Goal: Task Accomplishment & Management: Manage account settings

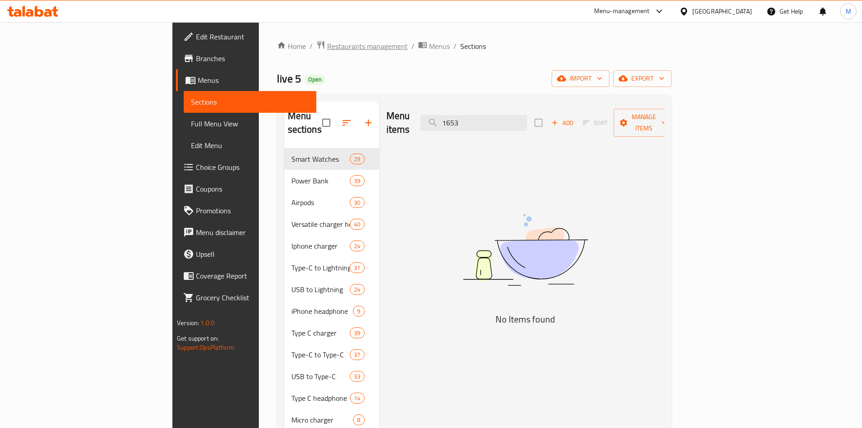
click at [327, 46] on span "Restaurants management" at bounding box center [367, 46] width 81 height 11
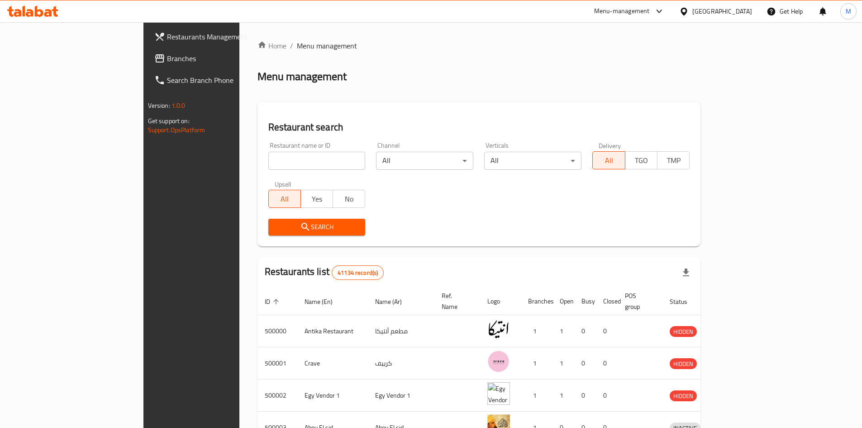
click at [295, 167] on input "search" at bounding box center [316, 161] width 97 height 18
click at [689, 13] on icon at bounding box center [684, 12] width 10 height 10
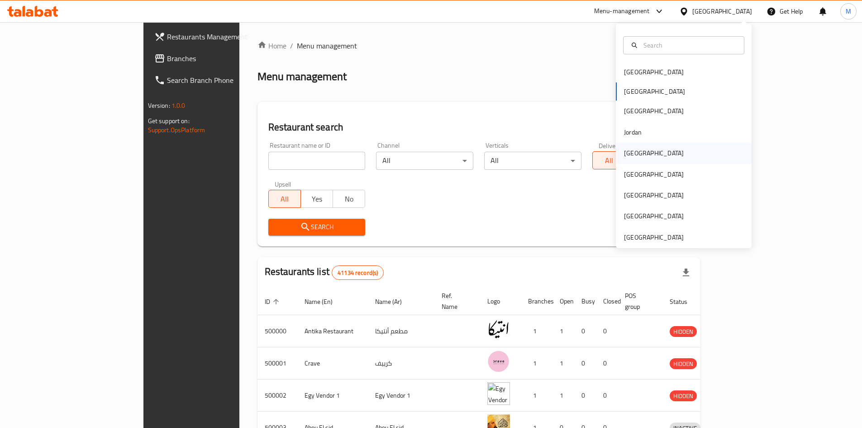
click at [642, 153] on div "Kuwait" at bounding box center [654, 153] width 74 height 21
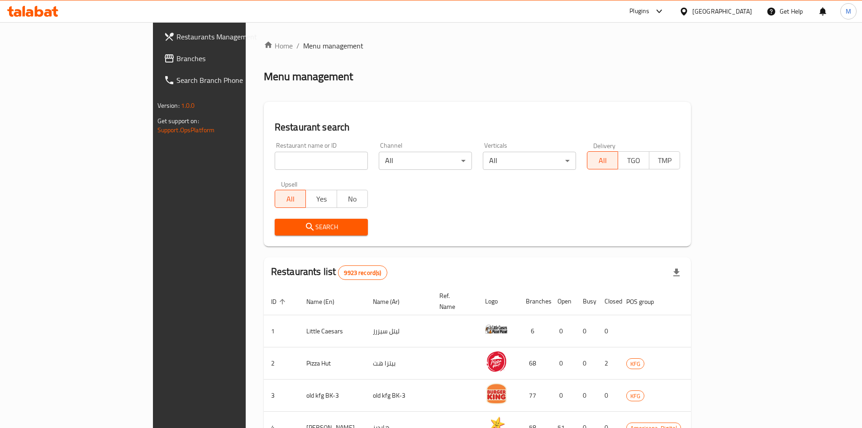
click at [269, 173] on div "Restaurant name or ID Restaurant name or ID" at bounding box center [321, 156] width 104 height 38
paste input "690982"
click at [275, 157] on input "search" at bounding box center [321, 161] width 93 height 18
type input "690982"
click button "Search" at bounding box center [321, 227] width 93 height 17
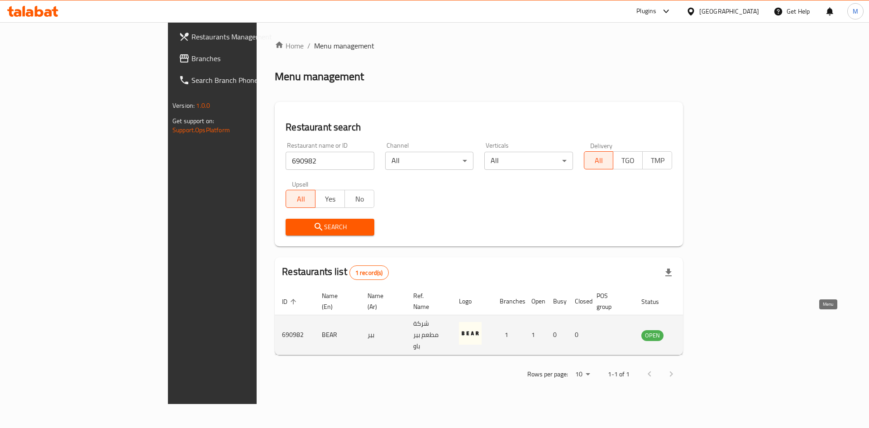
click at [698, 334] on icon "enhanced table" at bounding box center [696, 336] width 3 height 4
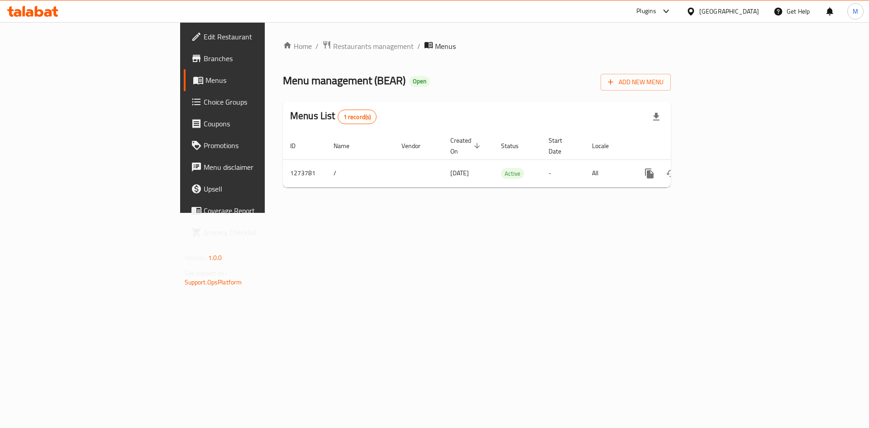
click at [204, 62] on span "Branches" at bounding box center [261, 58] width 114 height 11
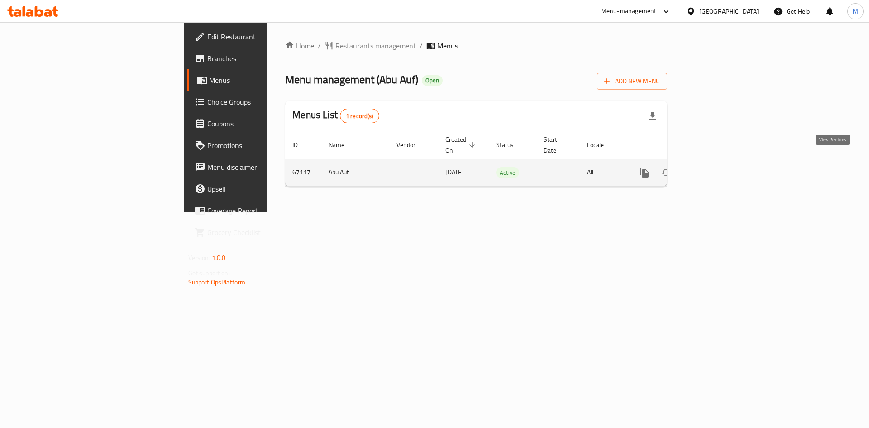
click at [715, 167] on icon "enhanced table" at bounding box center [709, 172] width 11 height 11
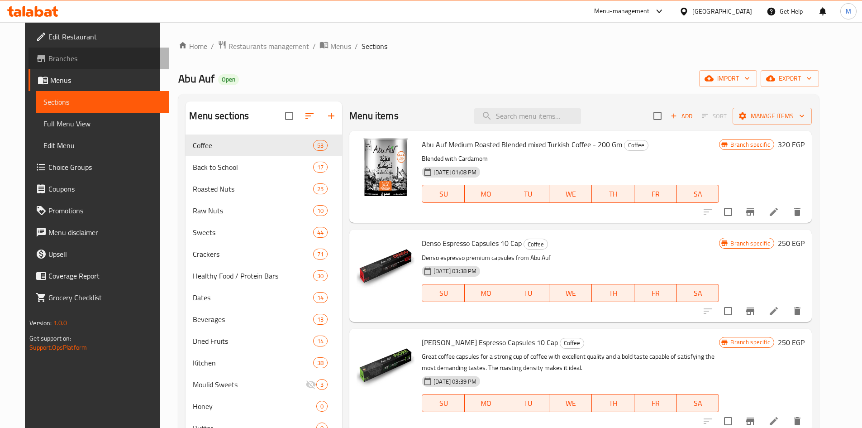
click at [88, 55] on span "Branches" at bounding box center [104, 58] width 113 height 11
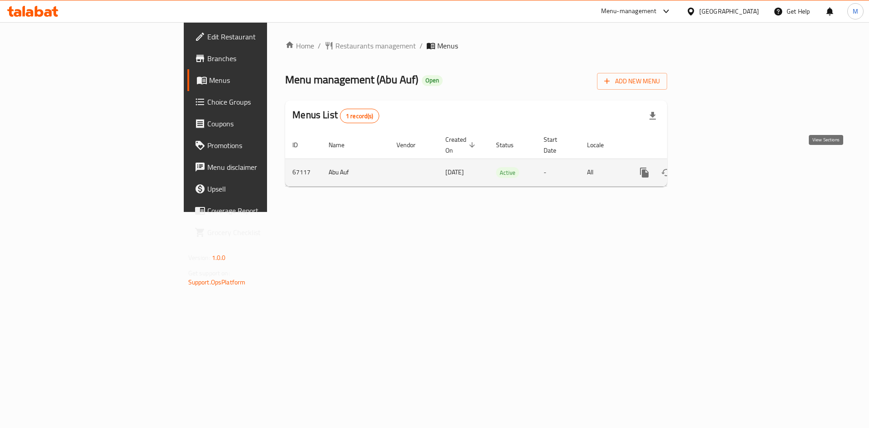
click at [715, 167] on icon "enhanced table" at bounding box center [709, 172] width 11 height 11
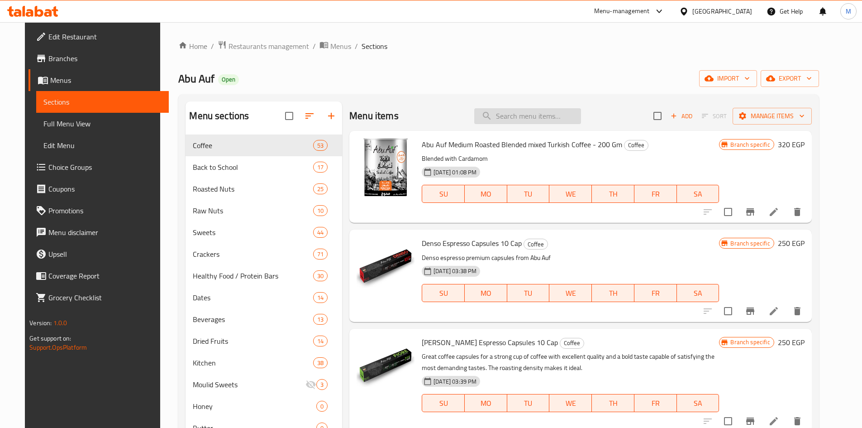
drag, startPoint x: 503, startPoint y: 127, endPoint x: 505, endPoint y: 122, distance: 4.7
click at [505, 122] on div "Menu items Add Sort Manage items" at bounding box center [580, 115] width 462 height 29
click at [511, 114] on input "search" at bounding box center [527, 116] width 107 height 16
paste input "Raw Hazelnut 100 Gm"
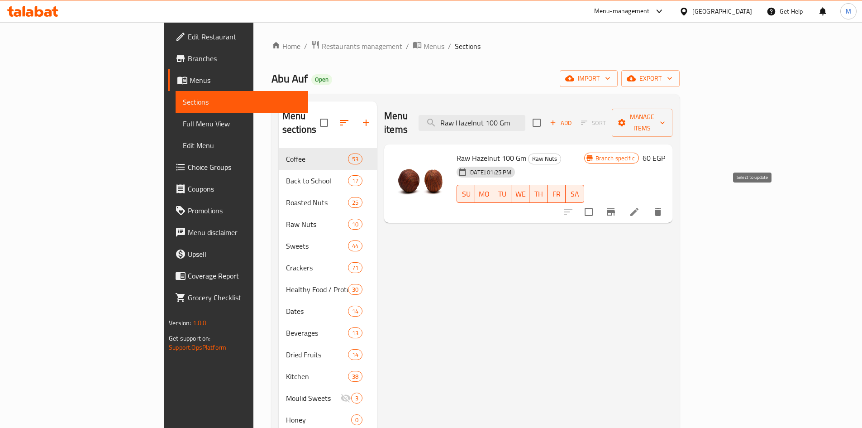
type input "Raw Hazelnut 100 Gm"
click at [622, 201] on button "Branch-specific-item" at bounding box center [611, 212] width 22 height 22
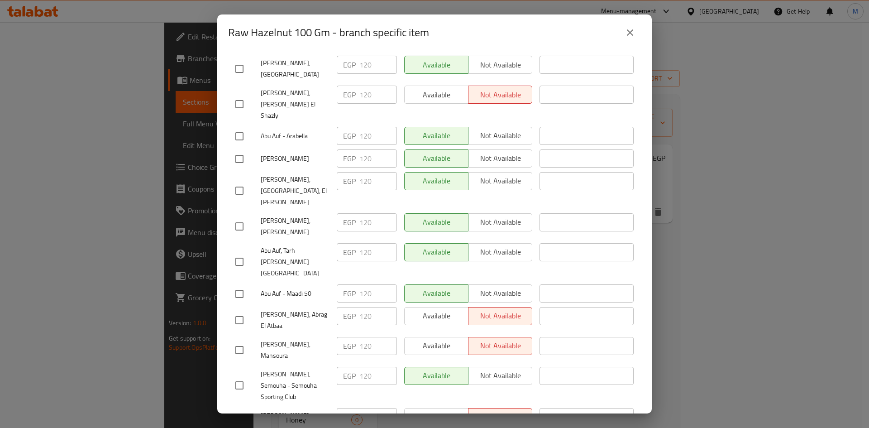
scroll to position [679, 0]
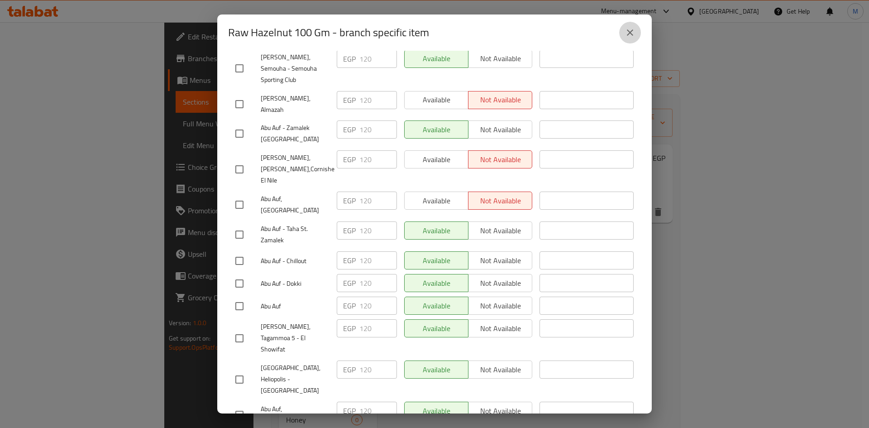
click at [634, 35] on icon "close" at bounding box center [629, 32] width 11 height 11
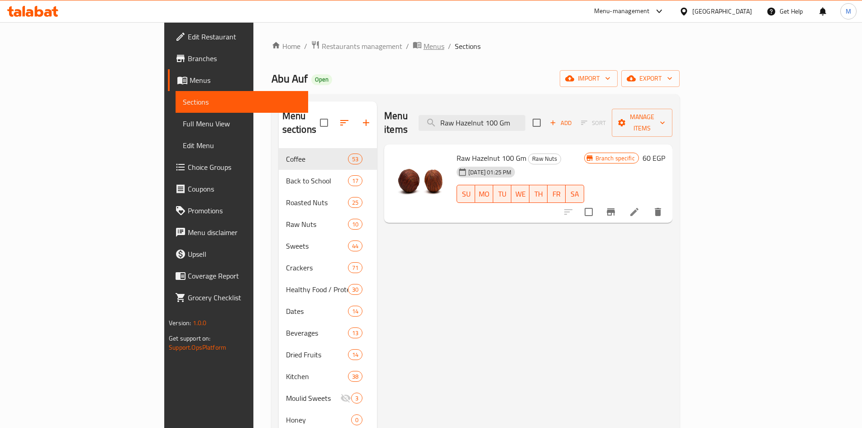
click at [424, 48] on span "Menus" at bounding box center [434, 46] width 21 height 11
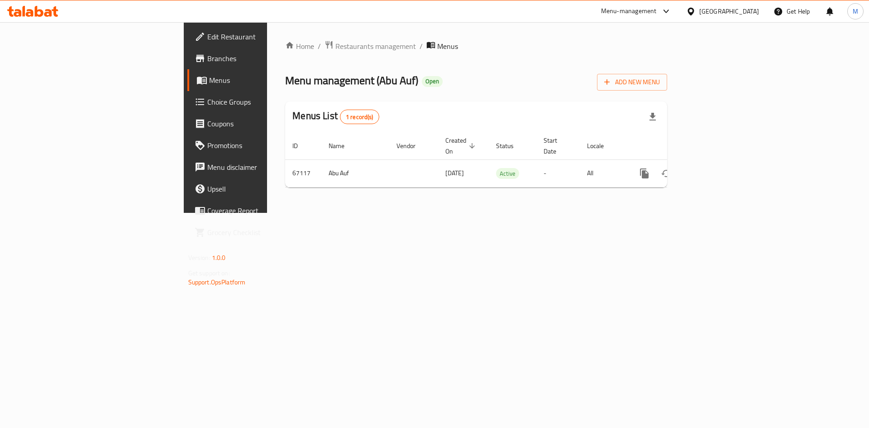
drag, startPoint x: 54, startPoint y: 60, endPoint x: 59, endPoint y: 62, distance: 5.7
click at [207, 60] on span "Branches" at bounding box center [264, 58] width 114 height 11
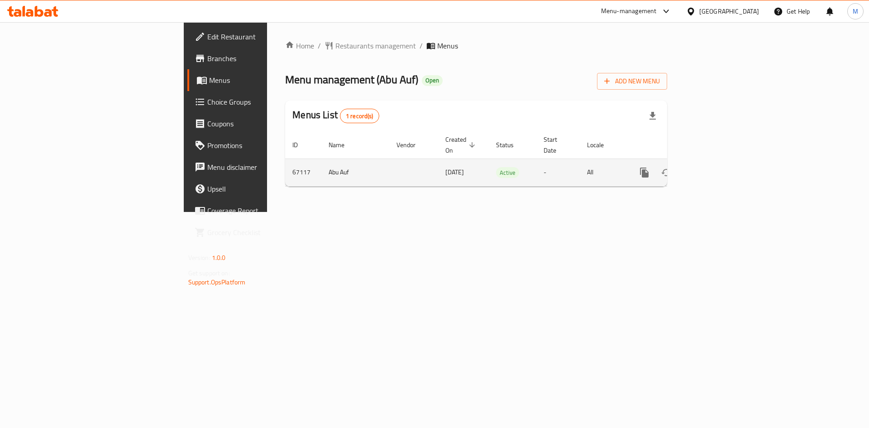
click at [715, 167] on icon "enhanced table" at bounding box center [709, 172] width 11 height 11
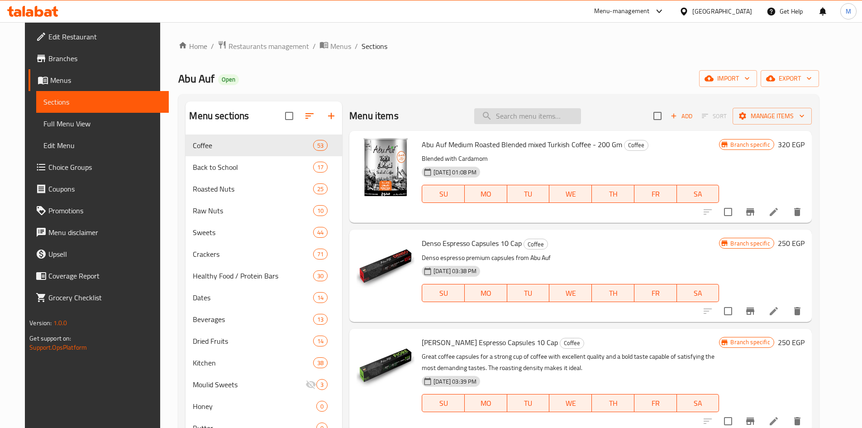
click at [561, 119] on input "search" at bounding box center [527, 116] width 107 height 16
paste input "Steamed Hazelnut Without Salt 100 Gm"
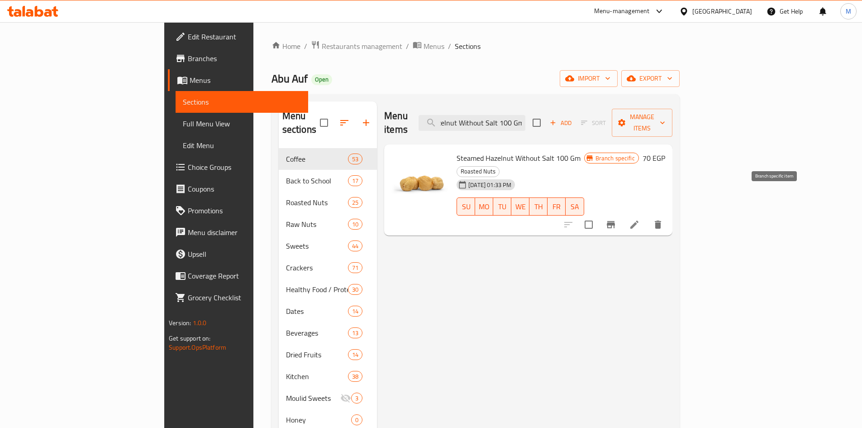
type input "Steamed Hazelnut Without Salt 100 Gm"
click at [616, 219] on icon "Branch-specific-item" at bounding box center [610, 224] width 11 height 11
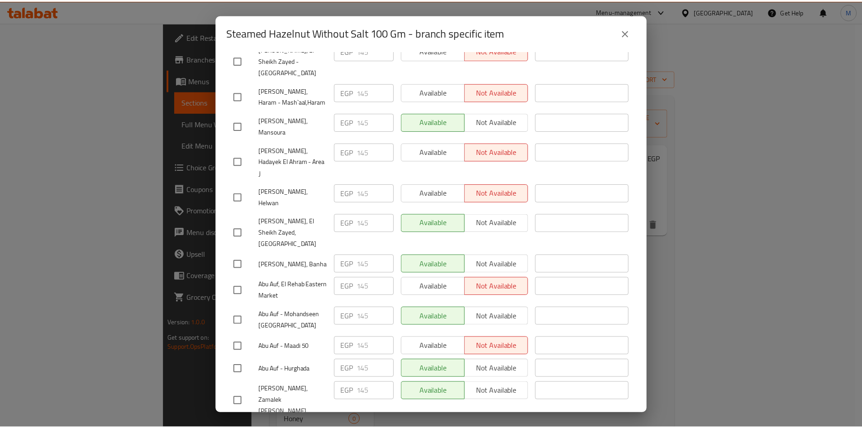
scroll to position [1336, 0]
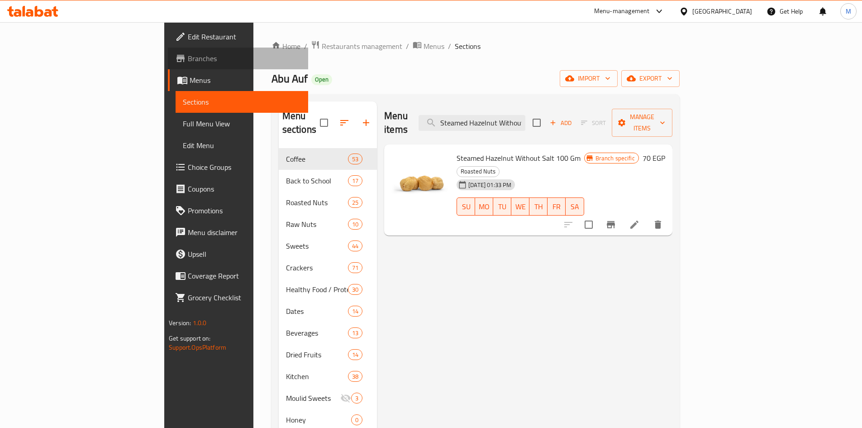
click at [188, 63] on span "Branches" at bounding box center [244, 58] width 113 height 11
